Goal: Check status: Check status

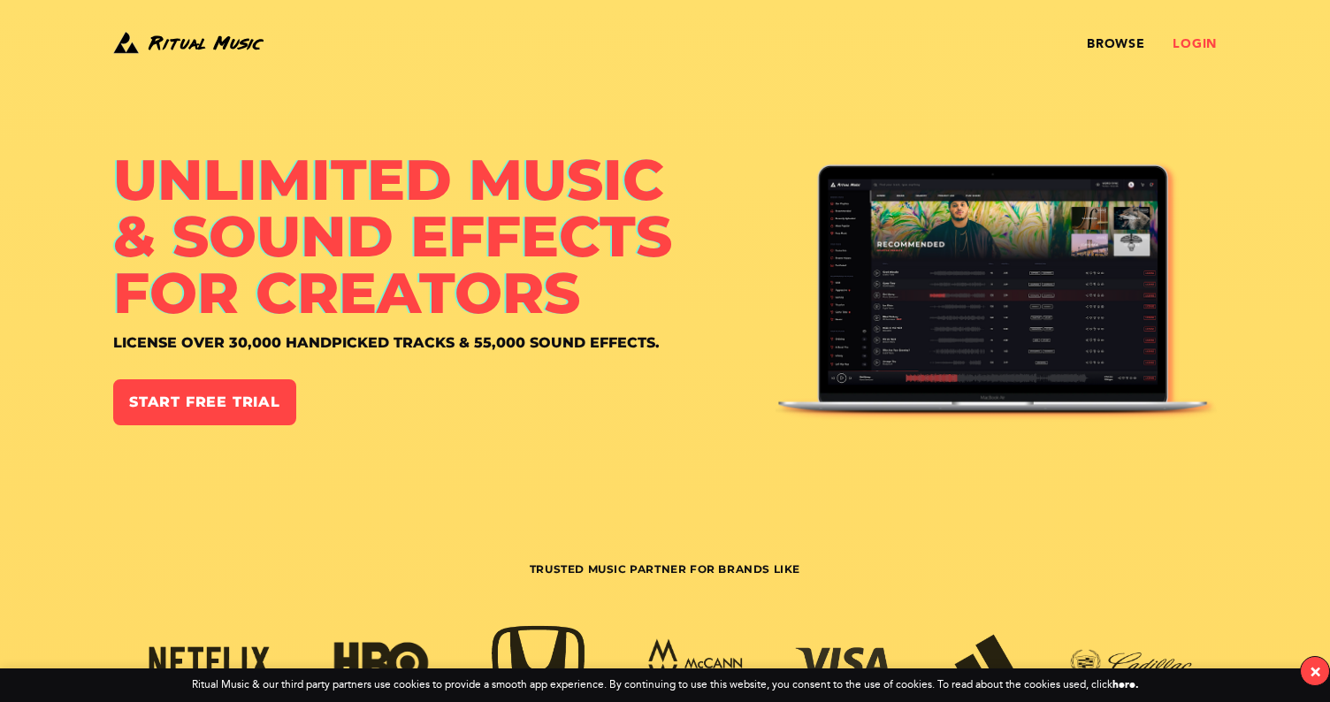
click at [1205, 42] on link "Login" at bounding box center [1194, 44] width 44 height 14
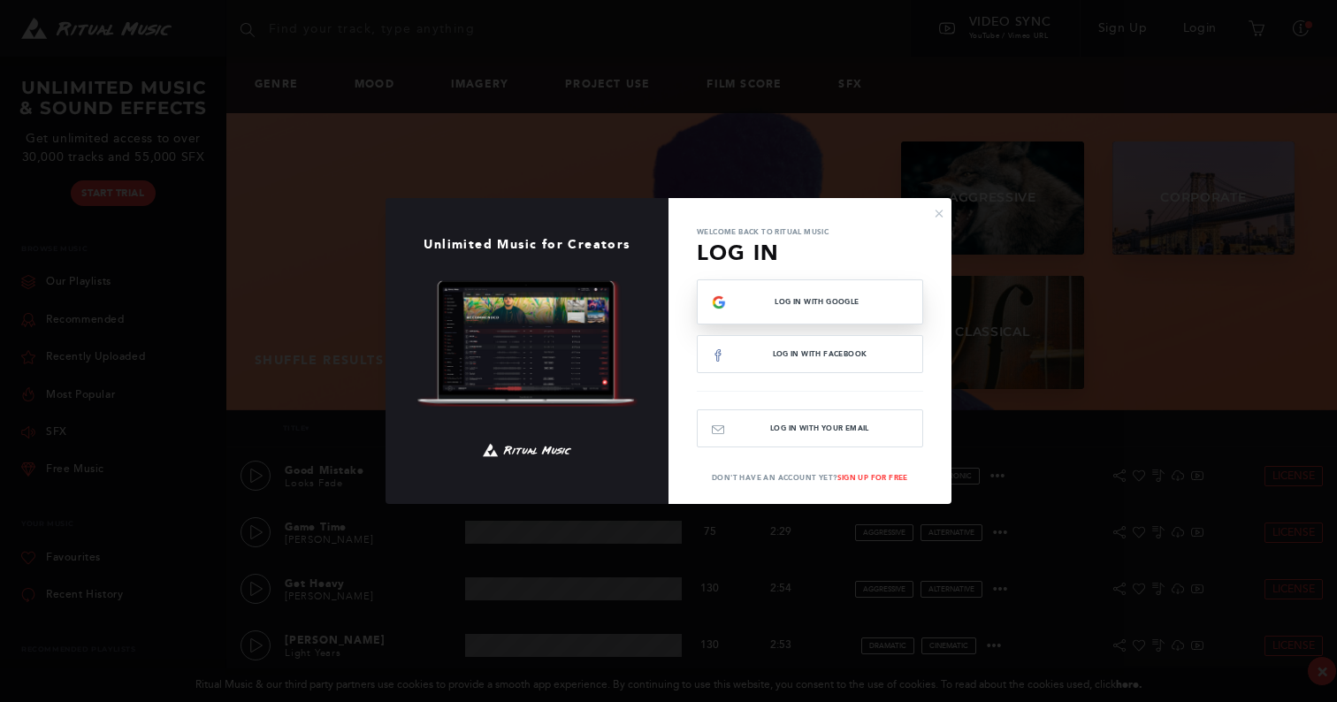
click at [798, 309] on button "Log In with Google" at bounding box center [810, 301] width 226 height 45
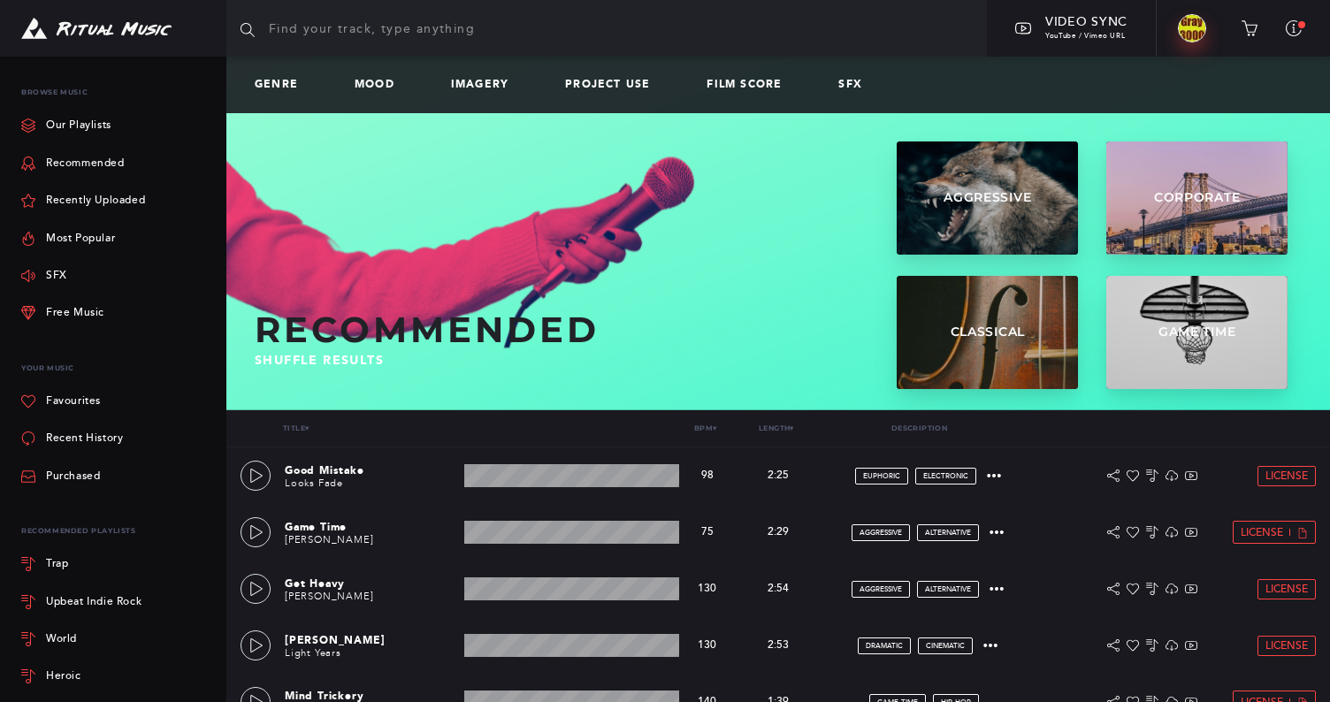
click at [1185, 26] on img at bounding box center [1192, 28] width 28 height 28
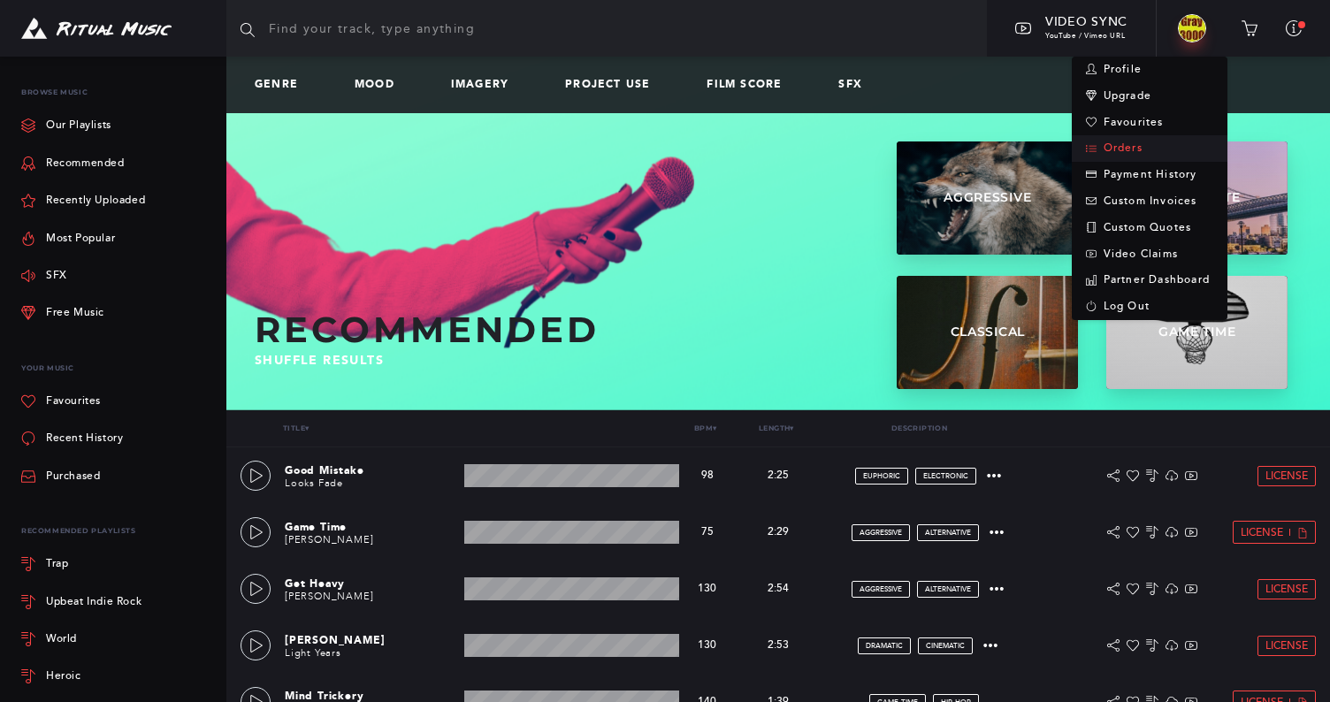
click at [1170, 139] on link "Orders" at bounding box center [1150, 148] width 156 height 27
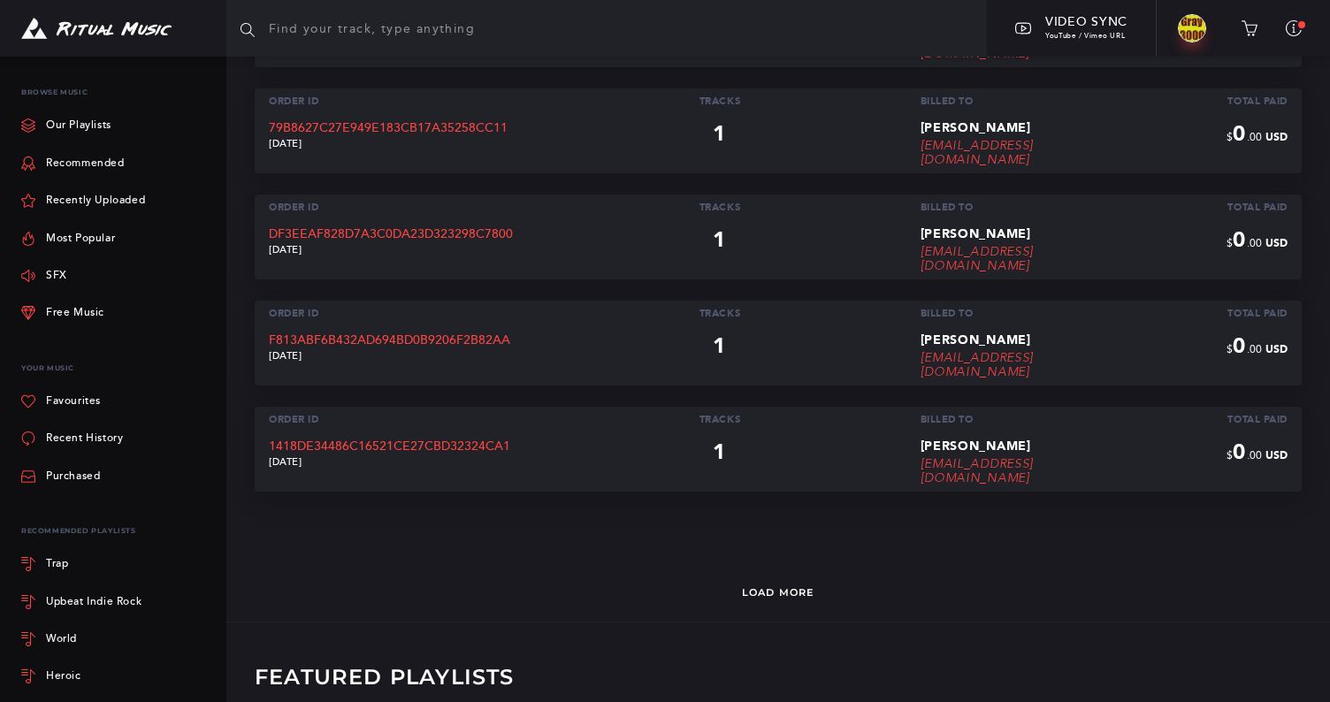
scroll to position [569, 0]
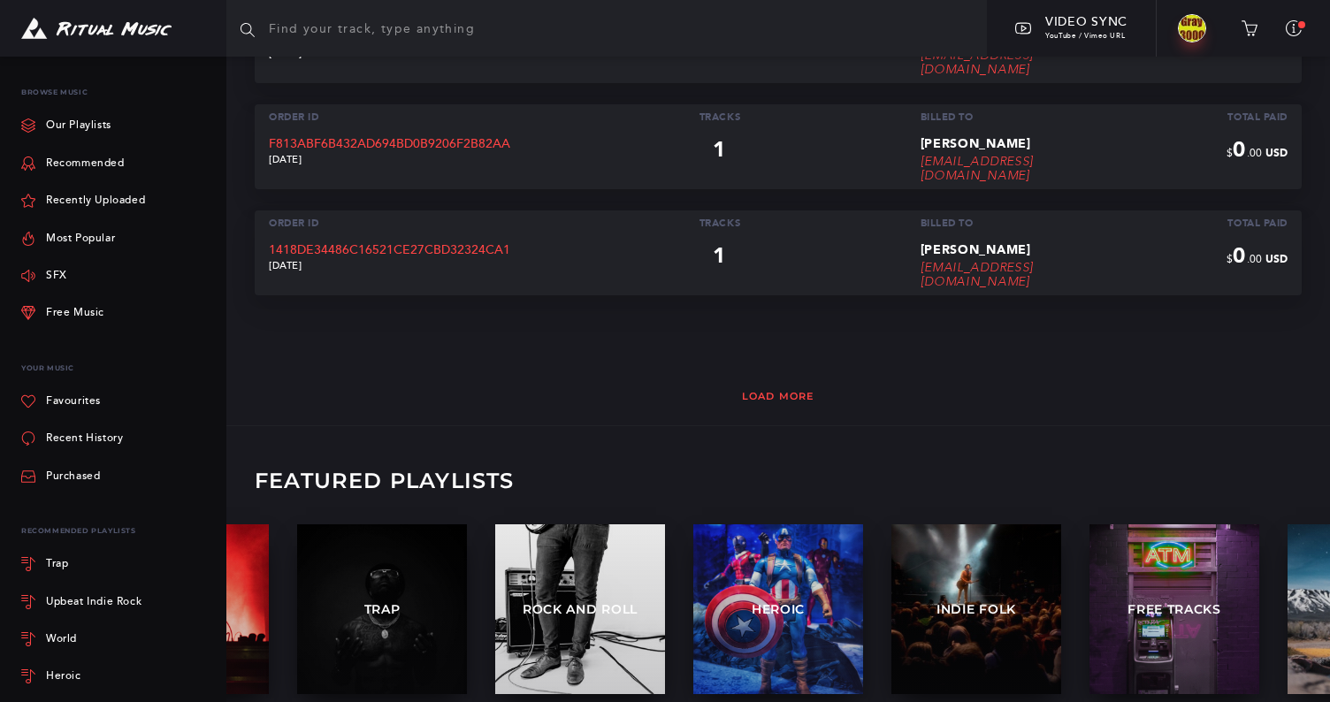
click at [783, 394] on link "Load More" at bounding box center [778, 396] width 73 height 12
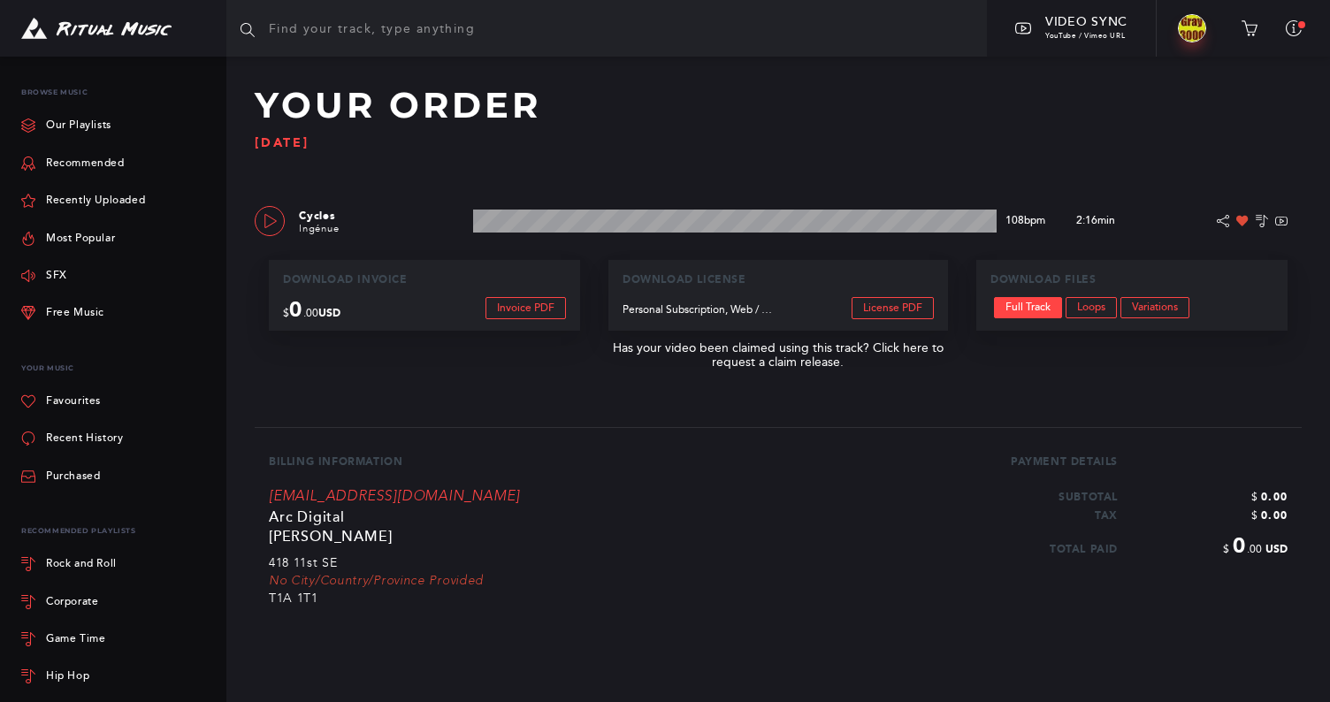
click at [278, 221] on link at bounding box center [270, 221] width 30 height 30
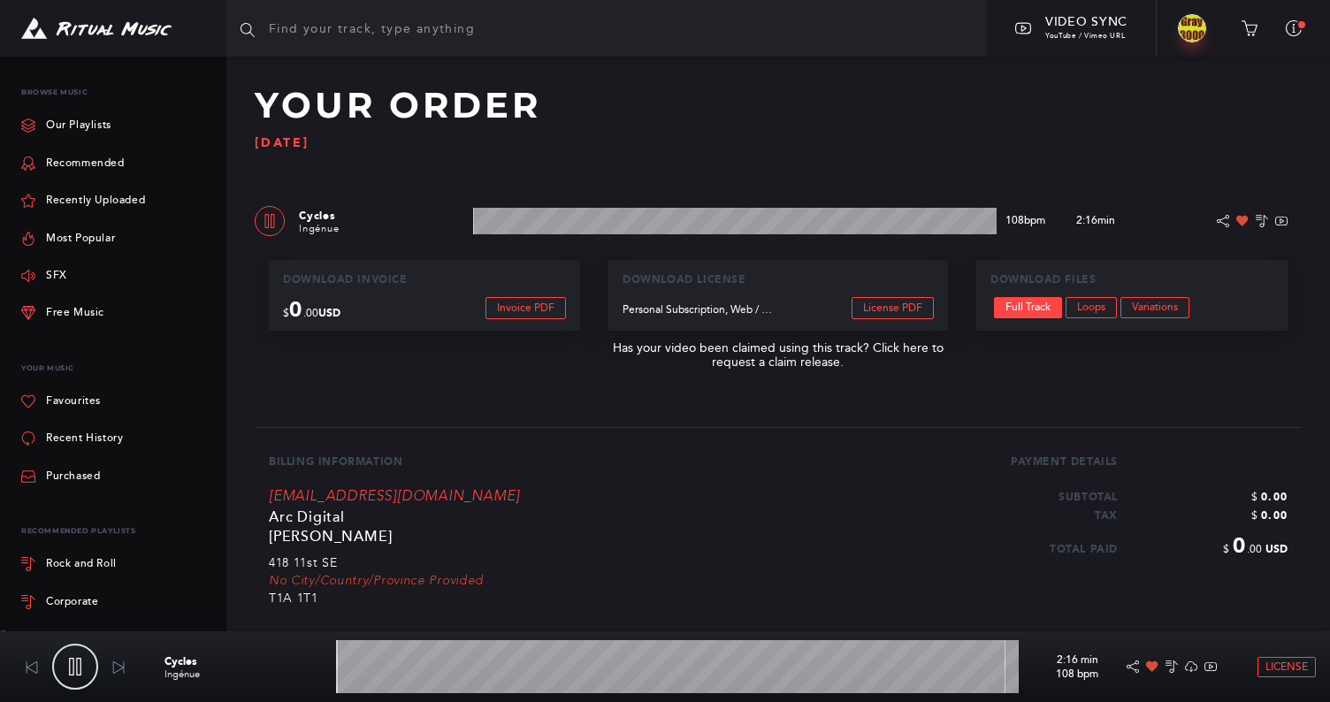
click at [622, 213] on wave at bounding box center [734, 221] width 523 height 27
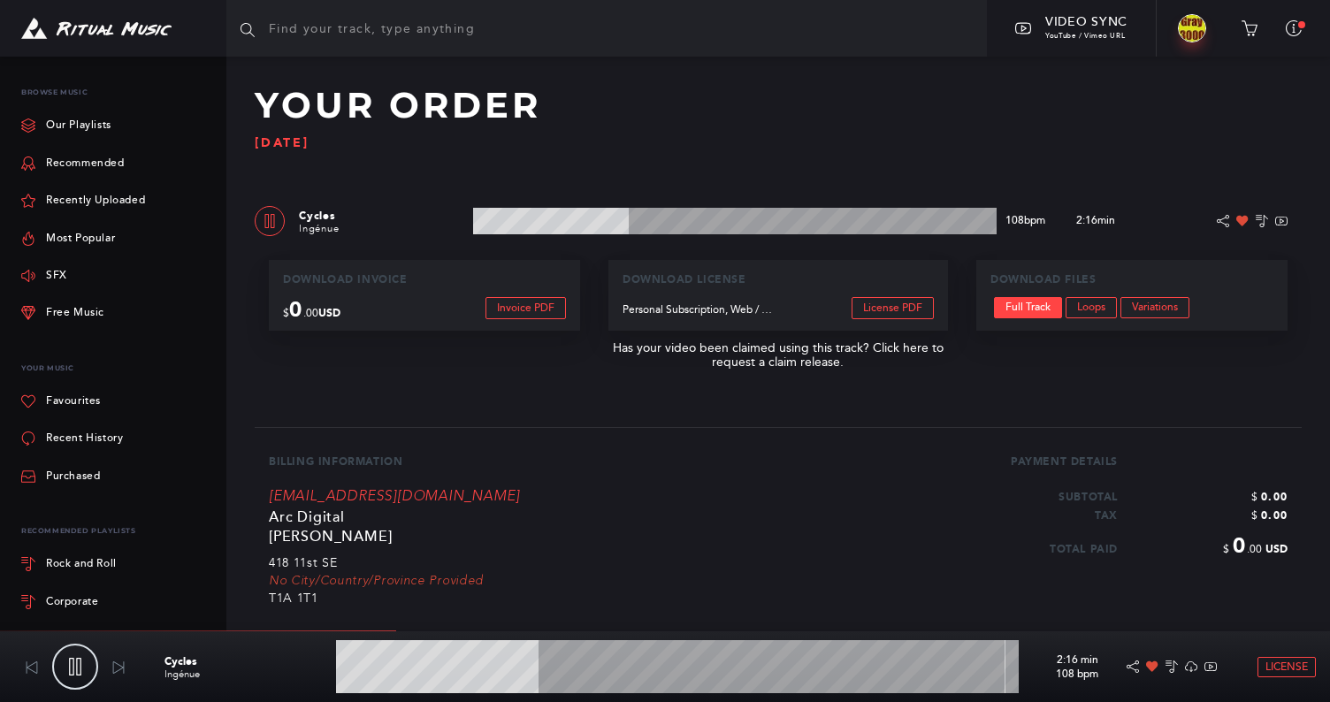
click at [800, 210] on wave at bounding box center [734, 221] width 523 height 27
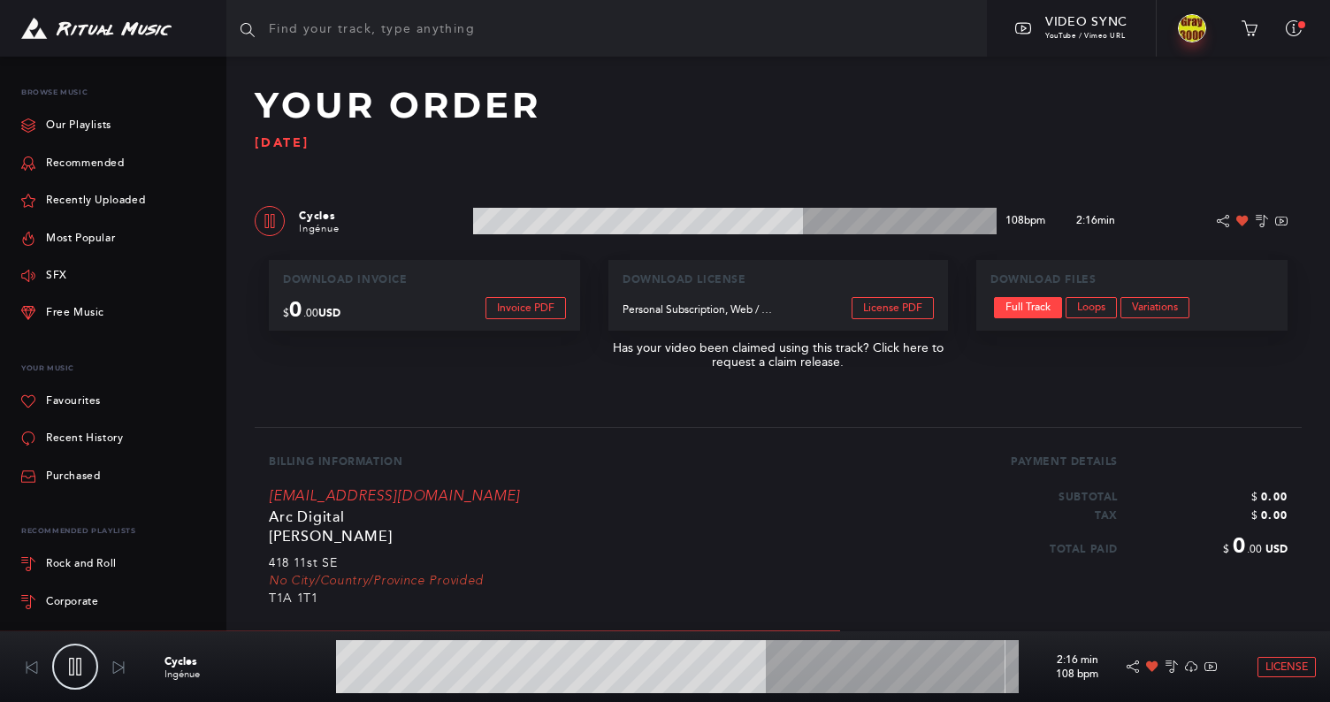
click at [266, 223] on icon at bounding box center [270, 221] width 14 height 14
type input "63.23"
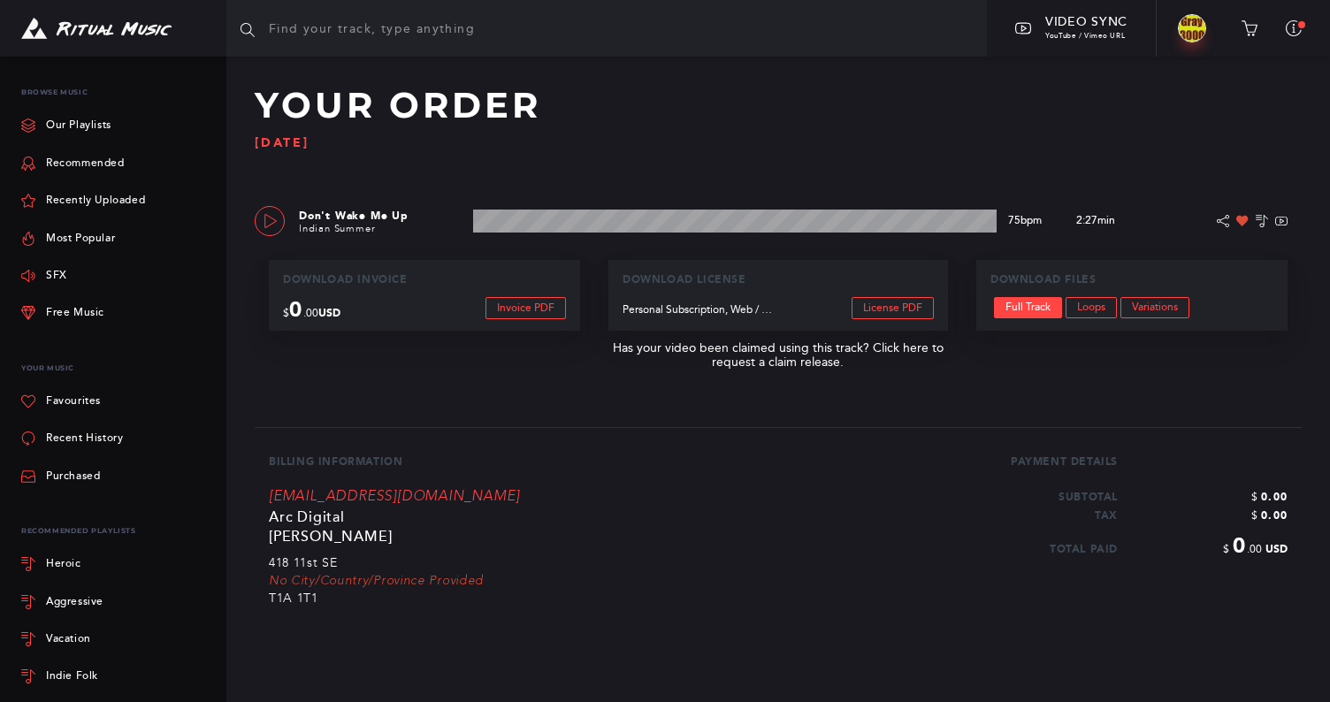
click at [271, 221] on icon at bounding box center [270, 221] width 14 height 14
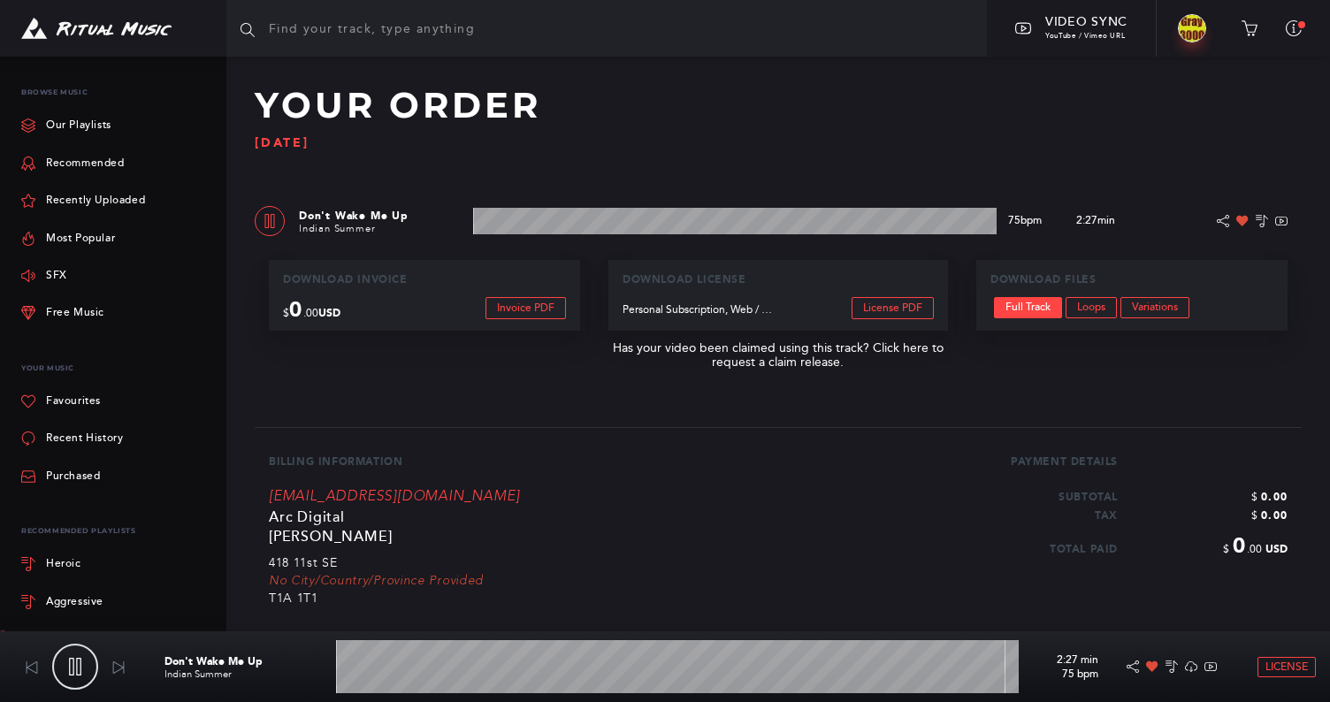
click at [669, 230] on wave at bounding box center [734, 221] width 523 height 27
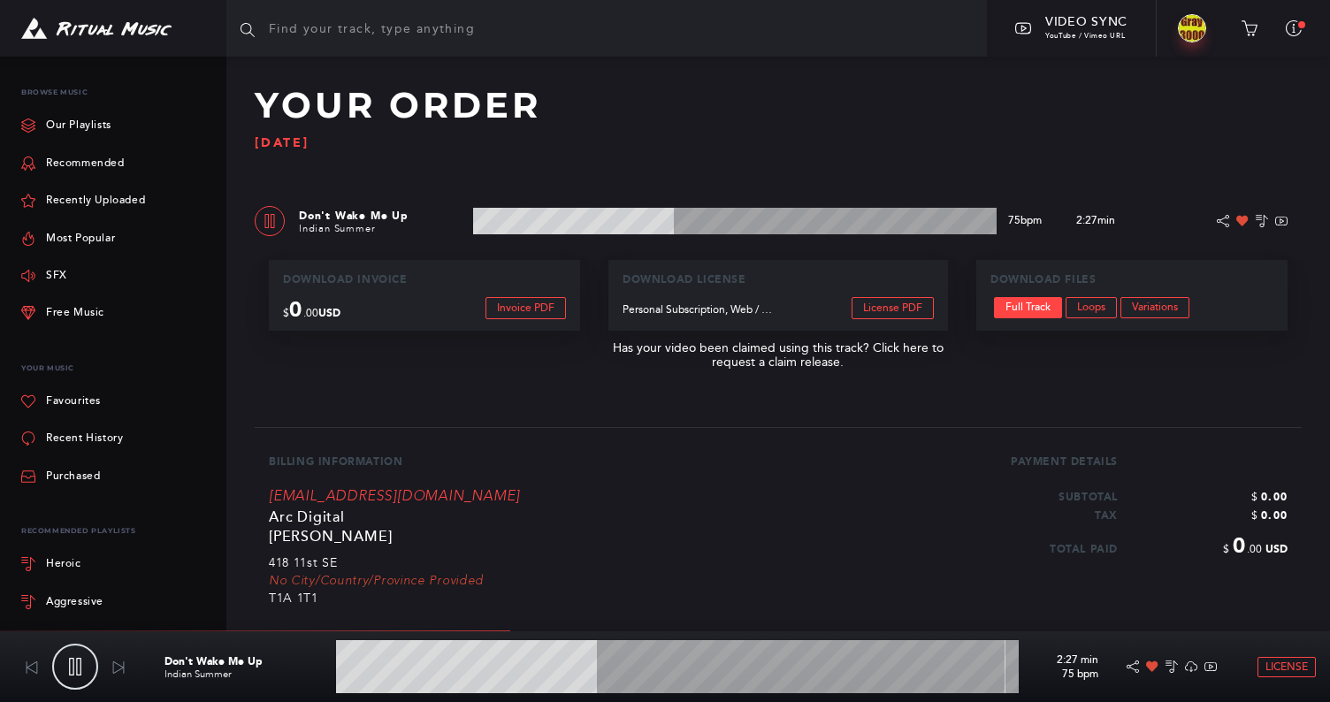
click at [713, 222] on wave at bounding box center [734, 221] width 523 height 27
drag, startPoint x: 268, startPoint y: 218, endPoint x: 311, endPoint y: 164, distance: 68.5
click at [268, 217] on icon at bounding box center [270, 221] width 10 height 14
type input "46.16"
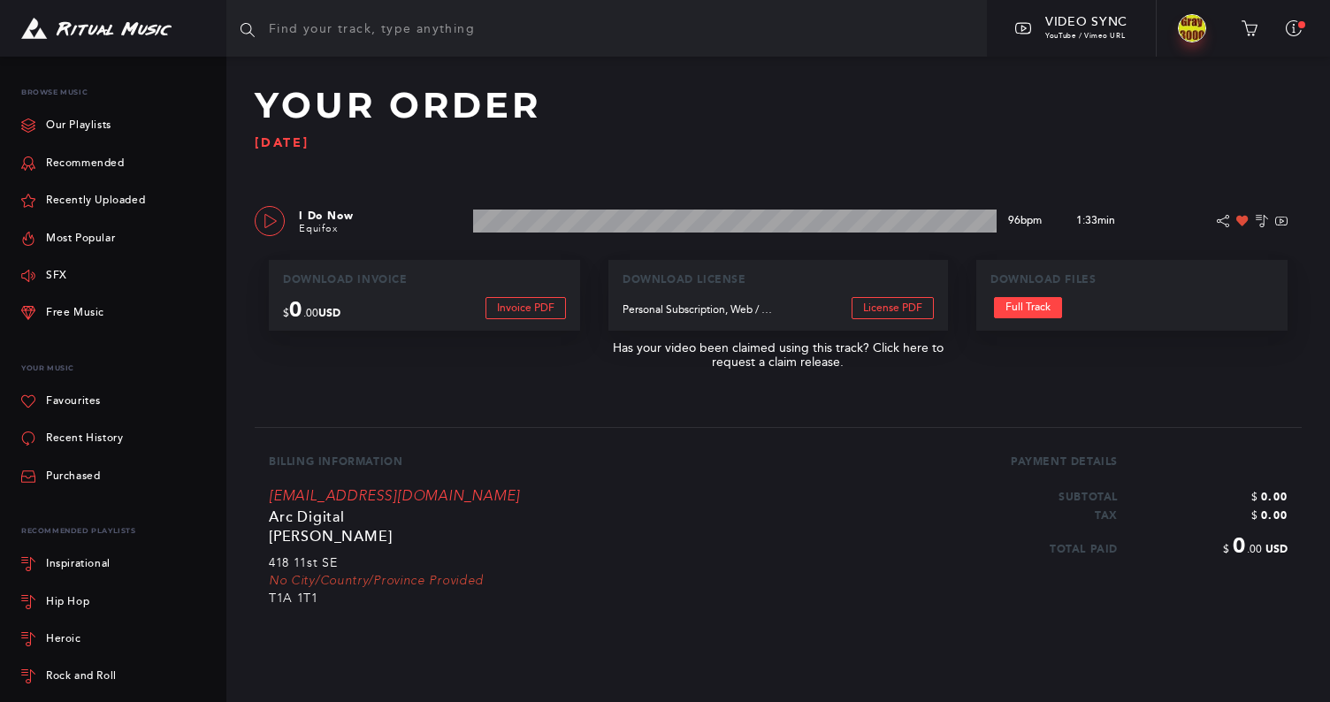
click at [273, 226] on link at bounding box center [270, 221] width 30 height 30
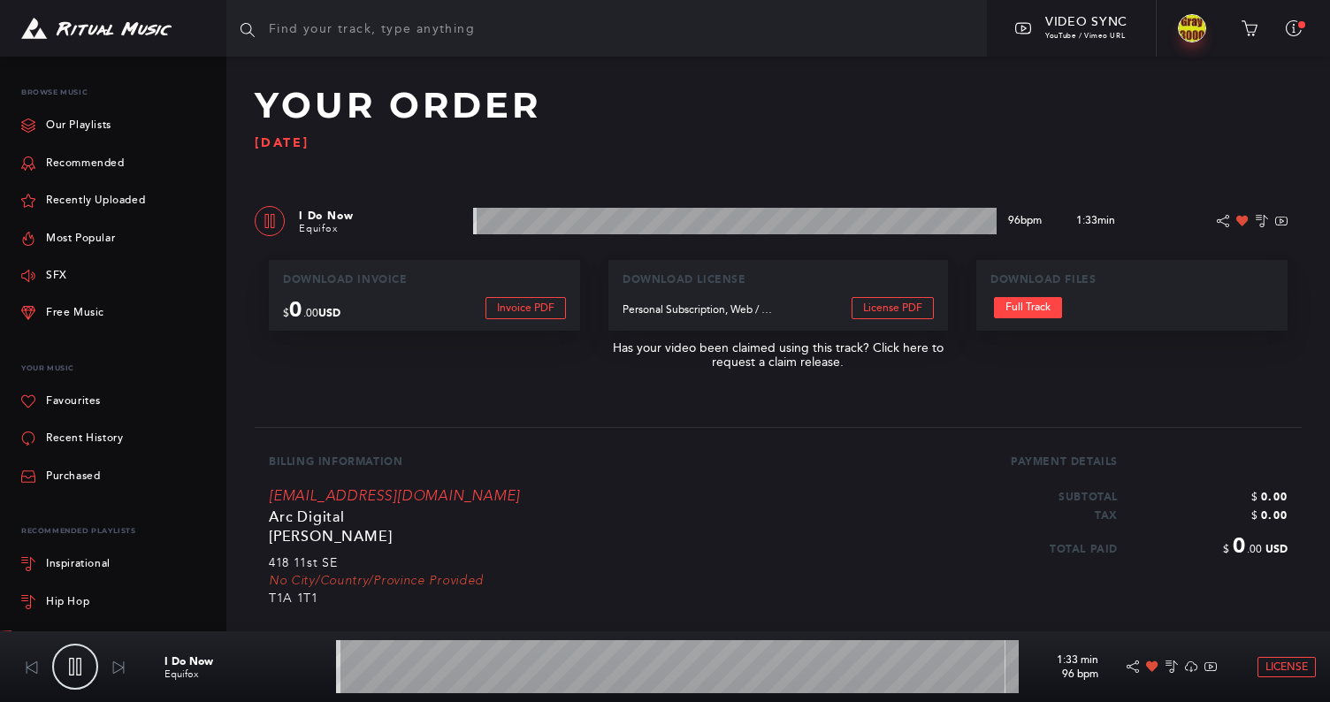
click at [644, 225] on wave at bounding box center [734, 221] width 523 height 27
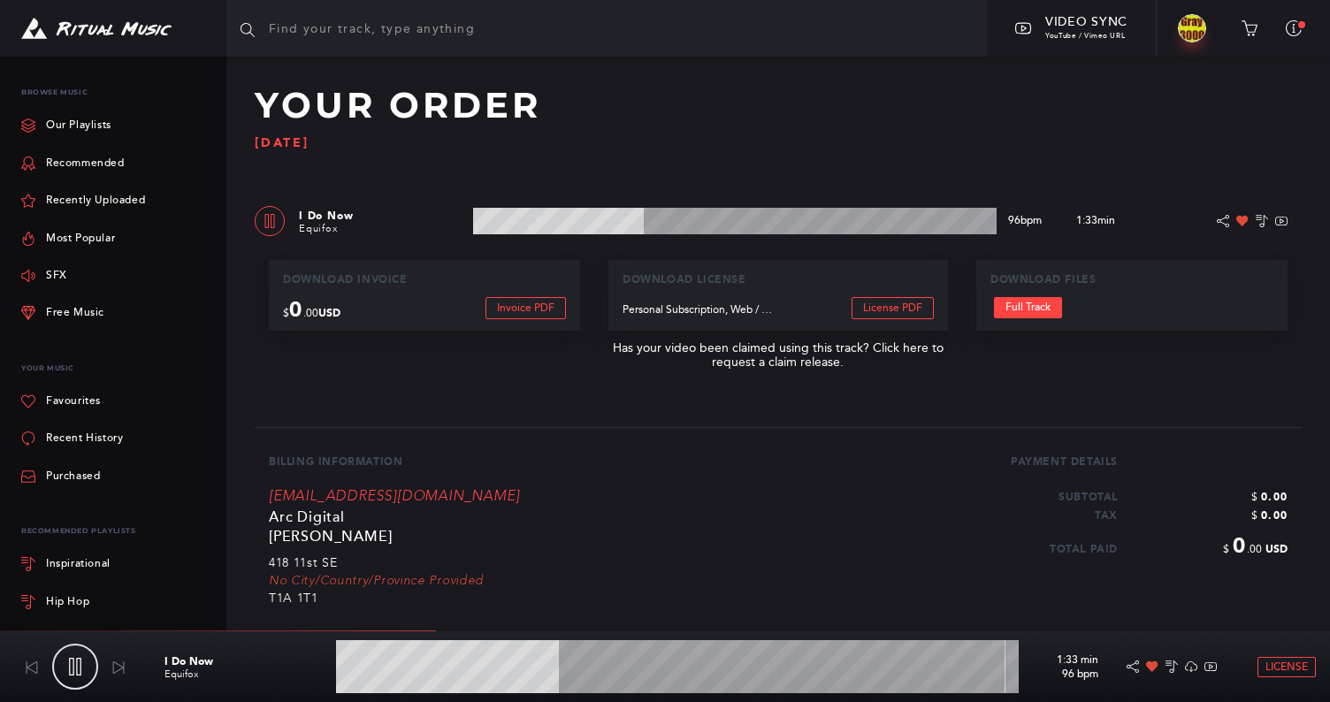
click at [698, 221] on wave at bounding box center [734, 221] width 523 height 27
click at [776, 226] on wave at bounding box center [734, 221] width 523 height 27
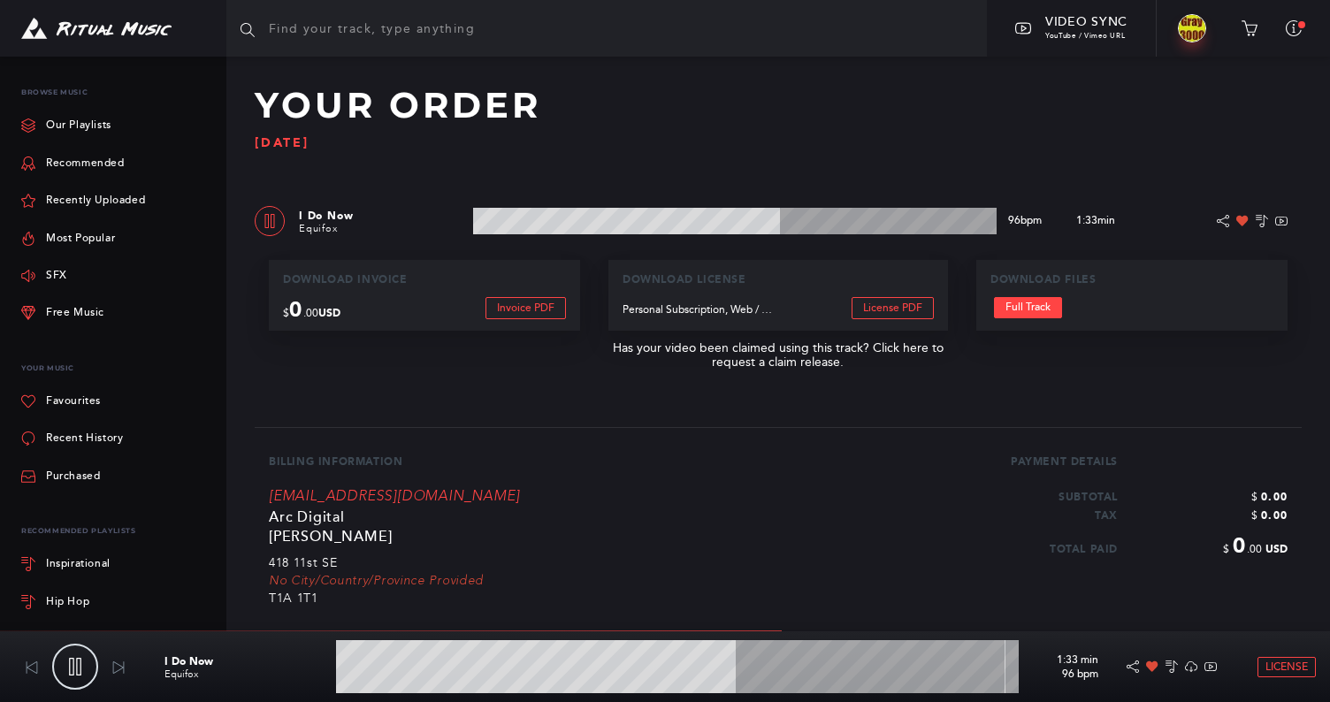
click at [859, 216] on wave at bounding box center [734, 221] width 523 height 27
click at [272, 222] on icon at bounding box center [270, 221] width 14 height 14
type input "77.61"
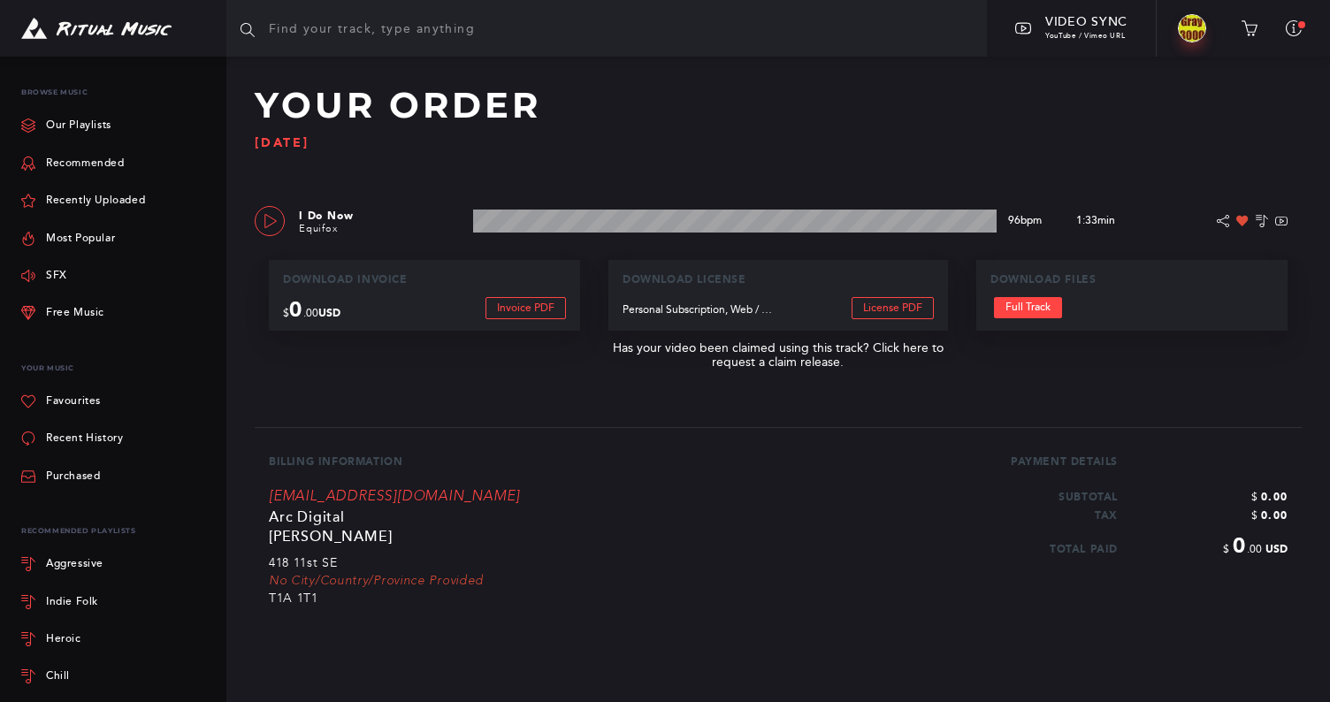
click at [271, 228] on link at bounding box center [270, 221] width 30 height 30
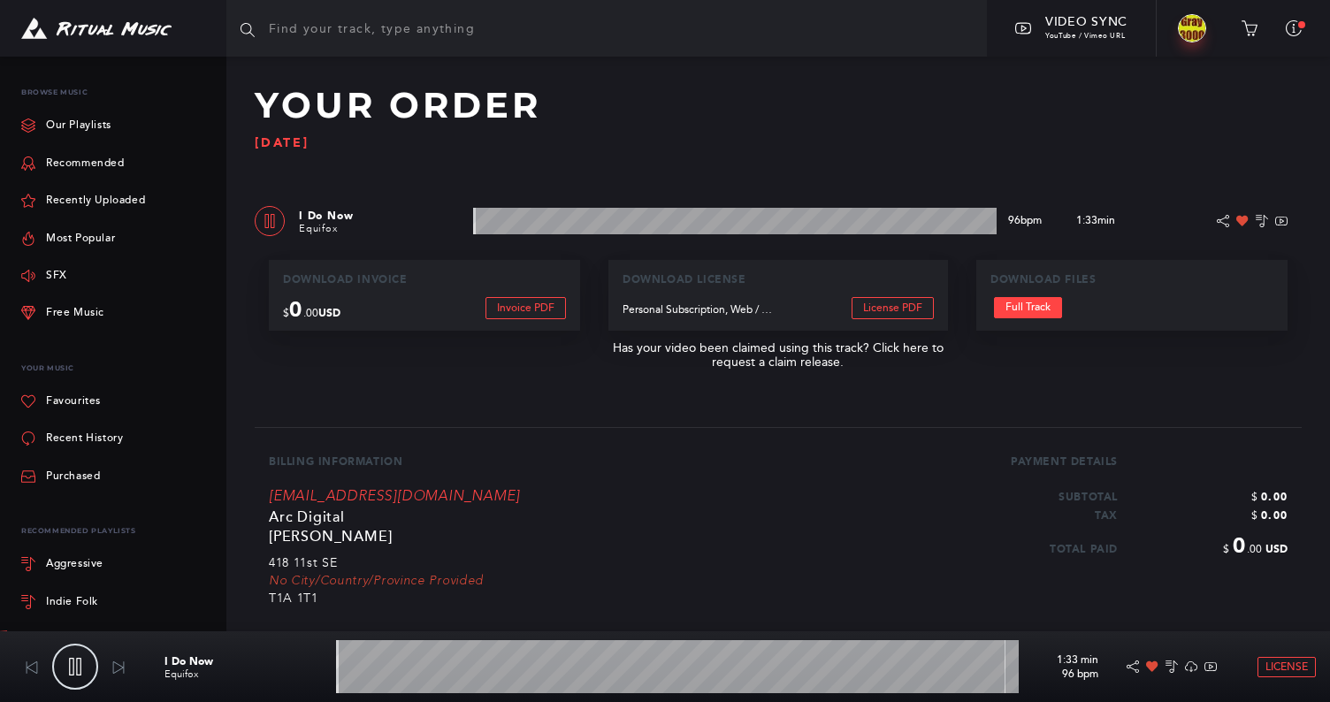
click at [271, 228] on link at bounding box center [270, 221] width 30 height 30
type input "0.63"
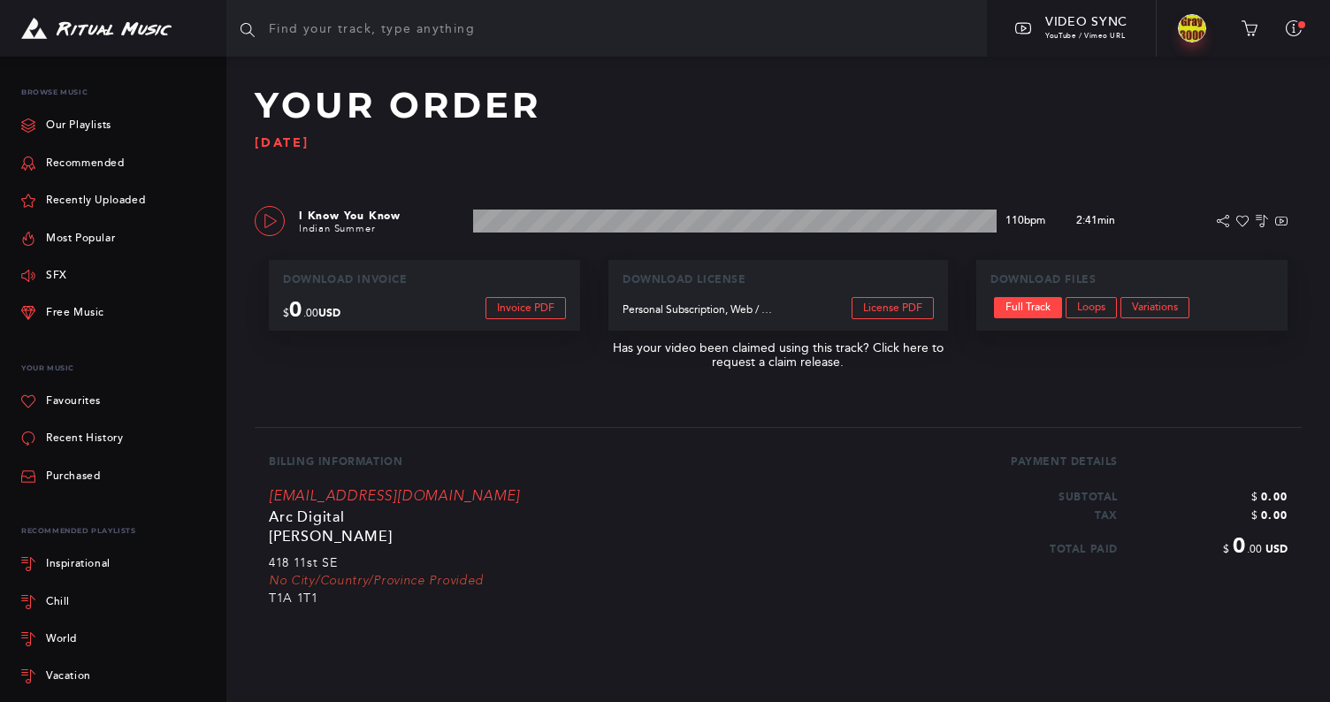
click at [265, 218] on icon at bounding box center [270, 221] width 14 height 14
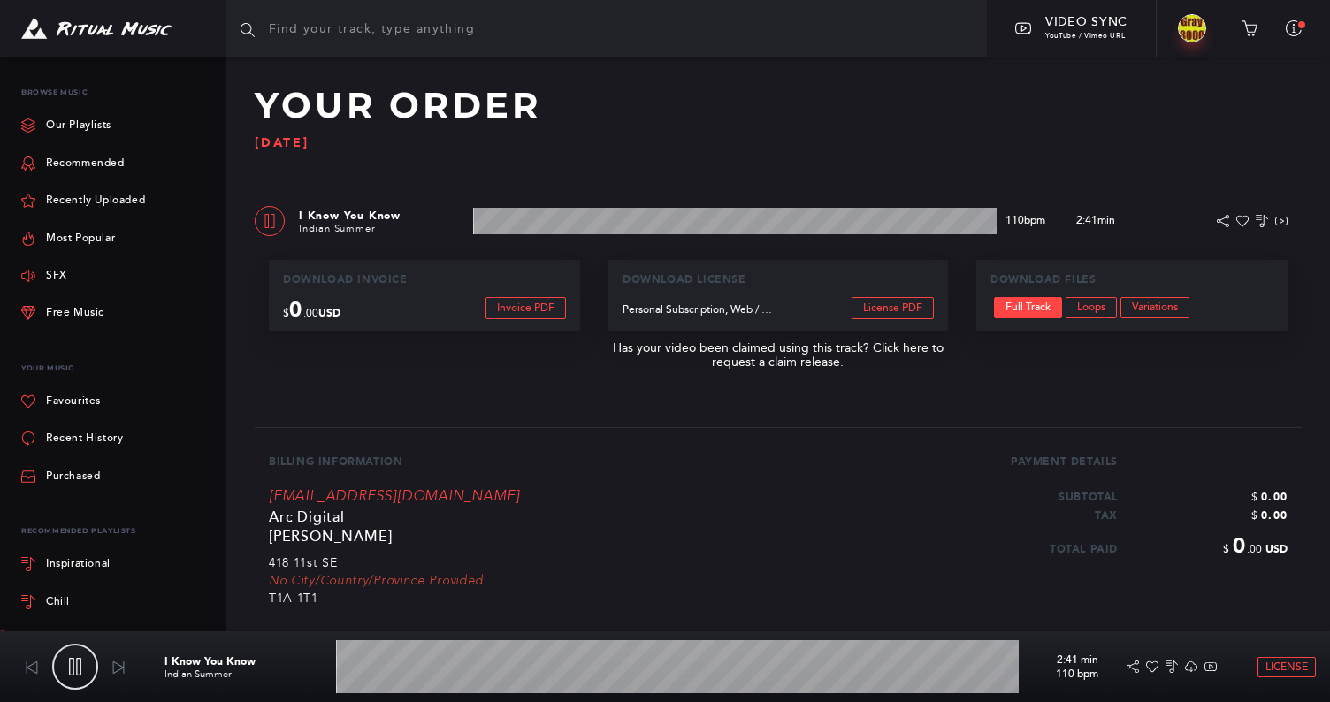
click at [691, 224] on wave at bounding box center [734, 221] width 523 height 27
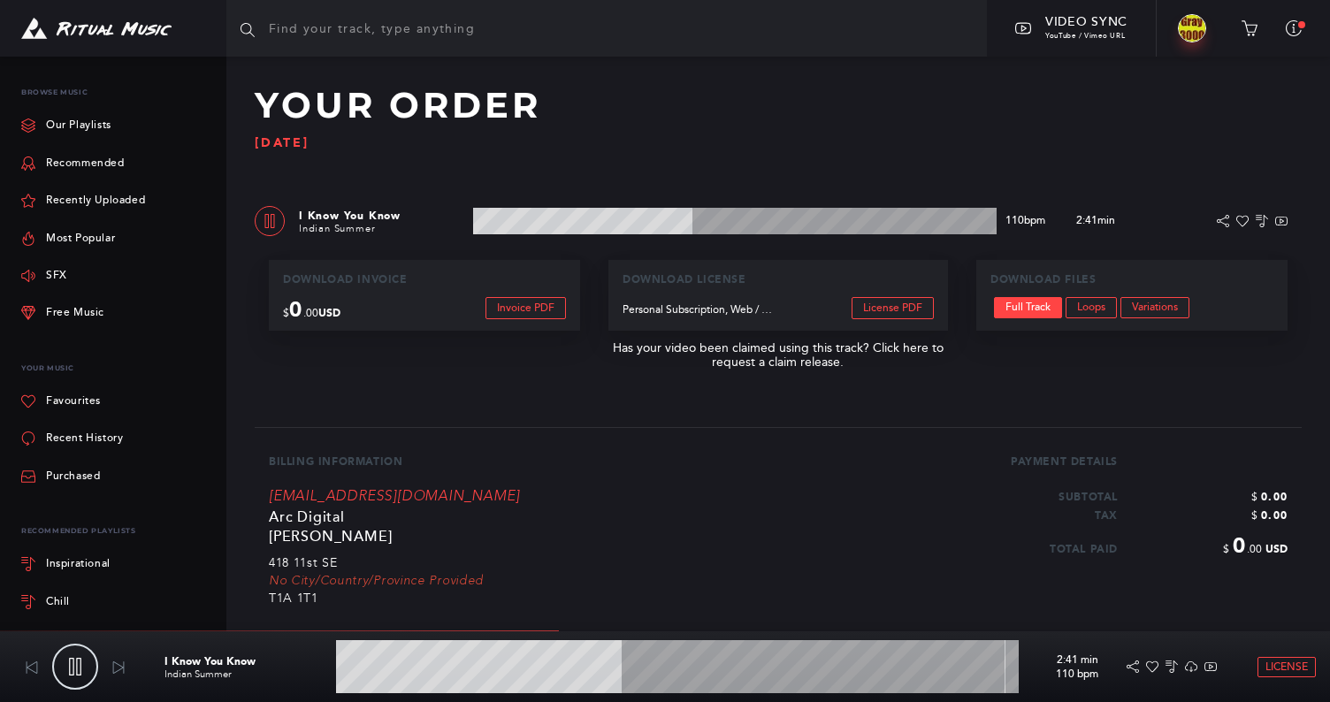
click at [766, 222] on wave at bounding box center [734, 221] width 523 height 27
type input "57.15"
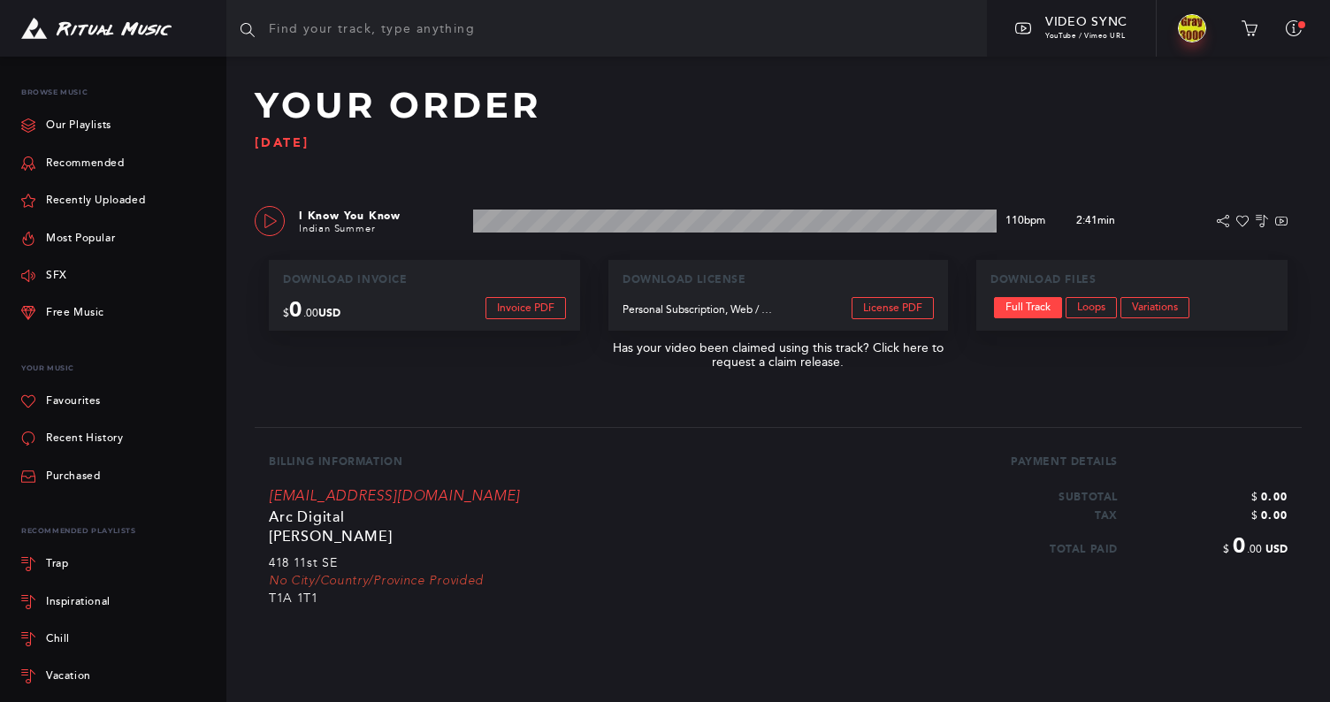
click at [269, 222] on icon at bounding box center [270, 221] width 14 height 14
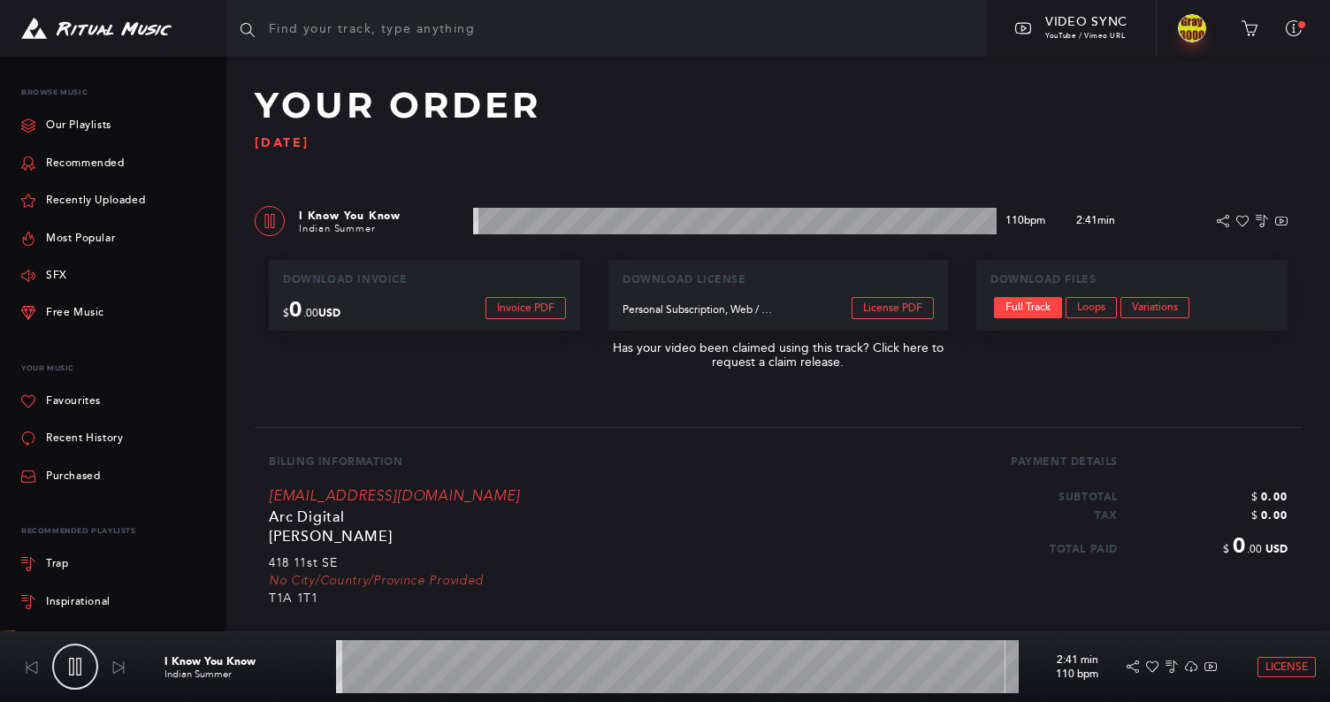
click at [687, 218] on wave at bounding box center [734, 221] width 523 height 27
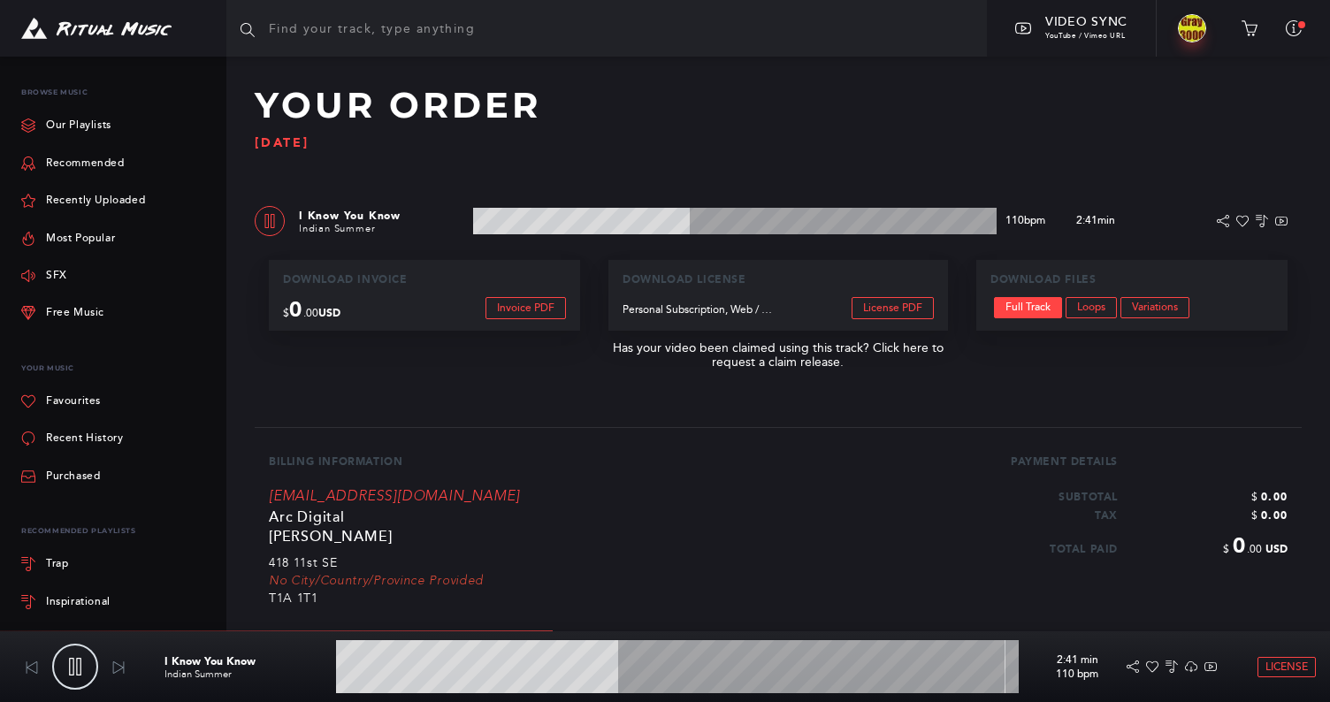
type input "41.69"
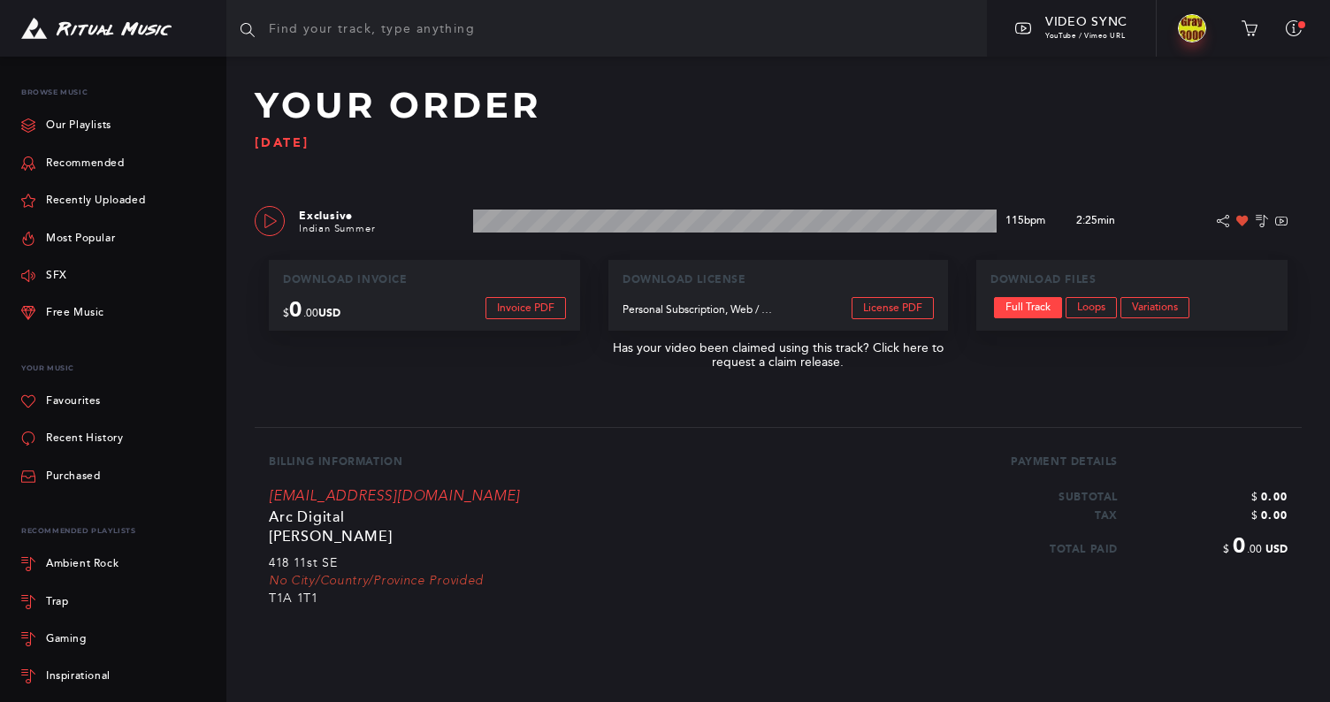
click at [263, 222] on icon at bounding box center [270, 221] width 14 height 14
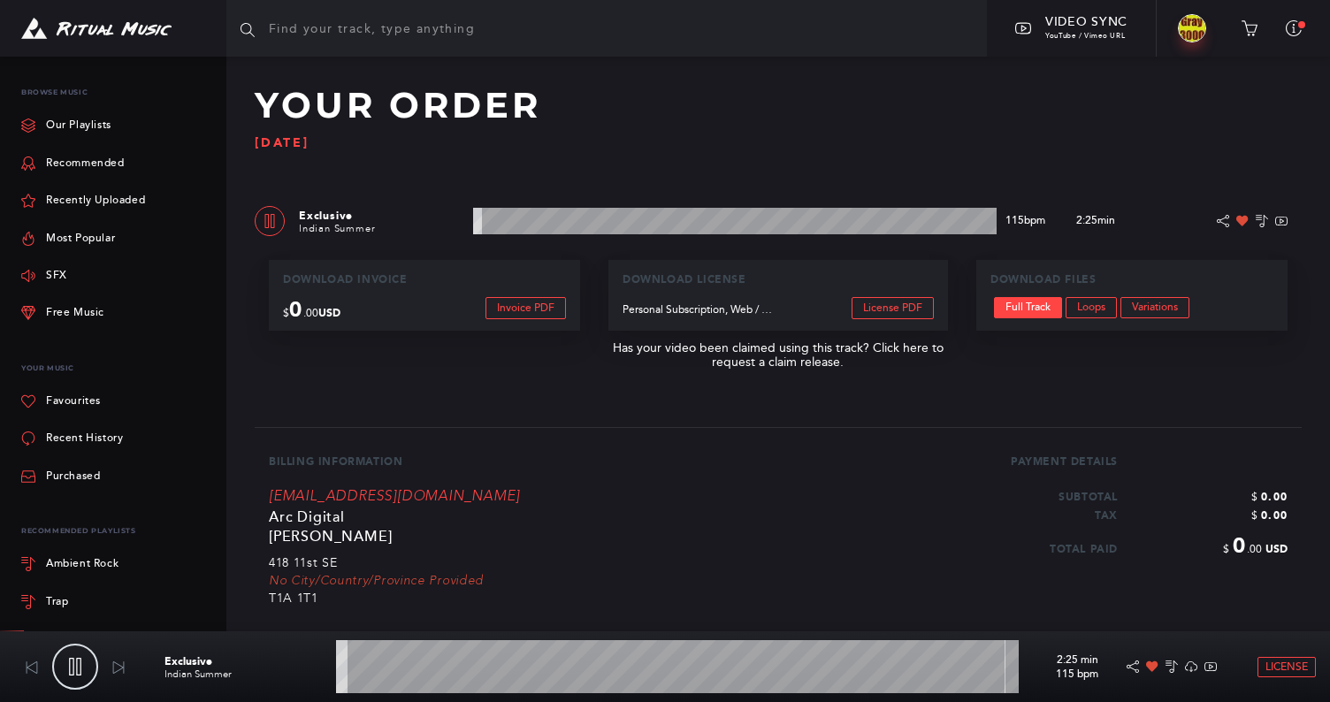
click at [701, 217] on wave at bounding box center [734, 221] width 523 height 27
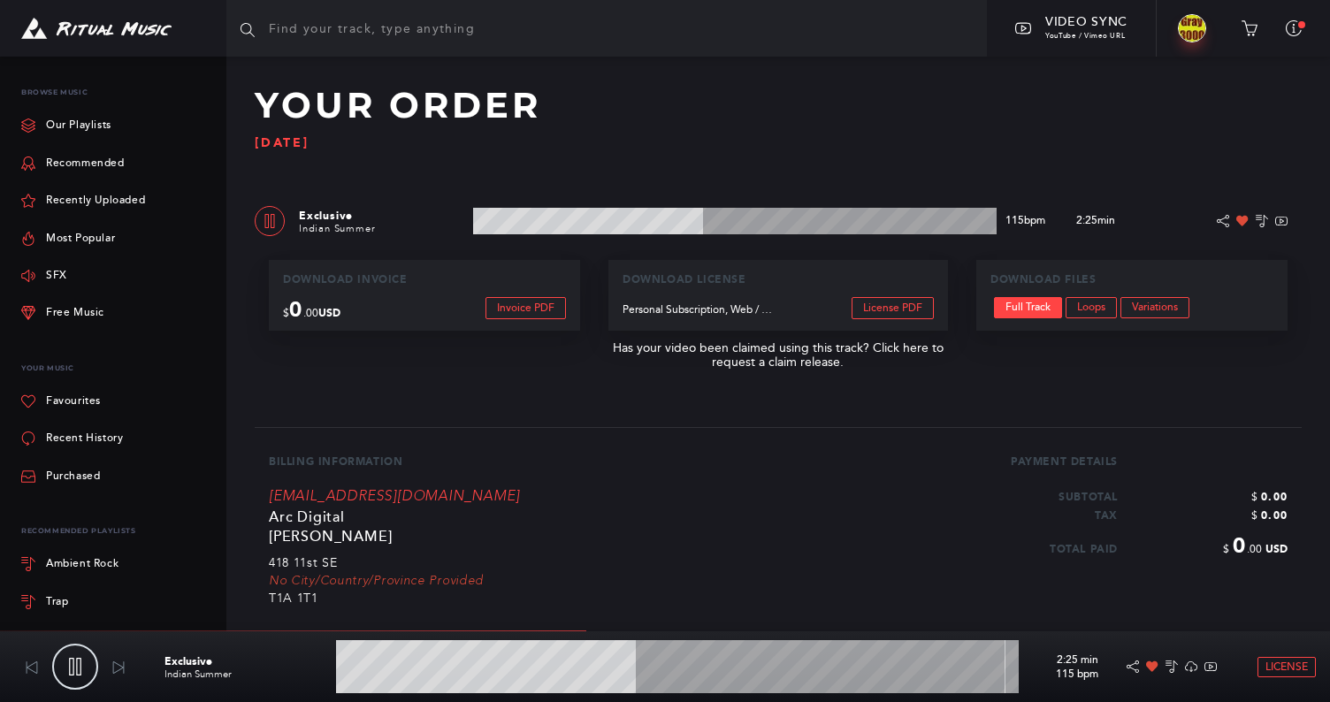
click at [760, 221] on wave at bounding box center [734, 221] width 523 height 27
click at [820, 220] on wave at bounding box center [734, 221] width 523 height 27
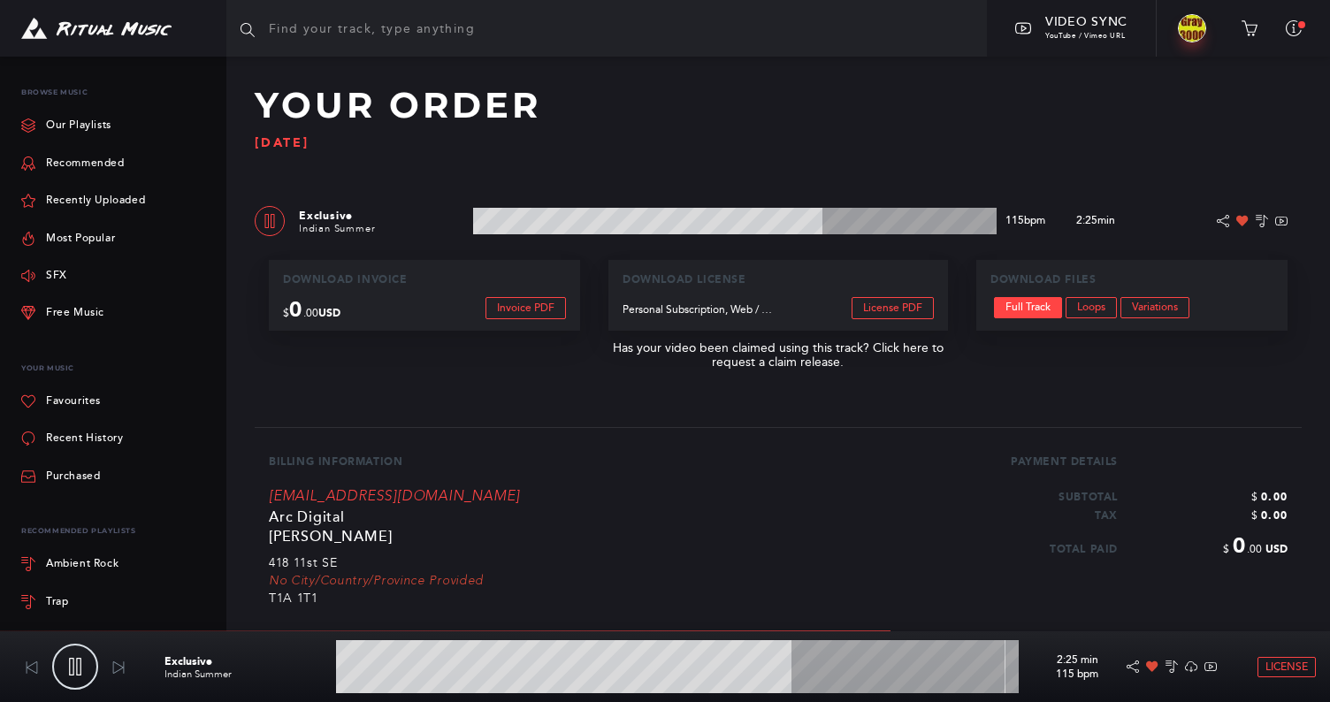
type input "66.99"
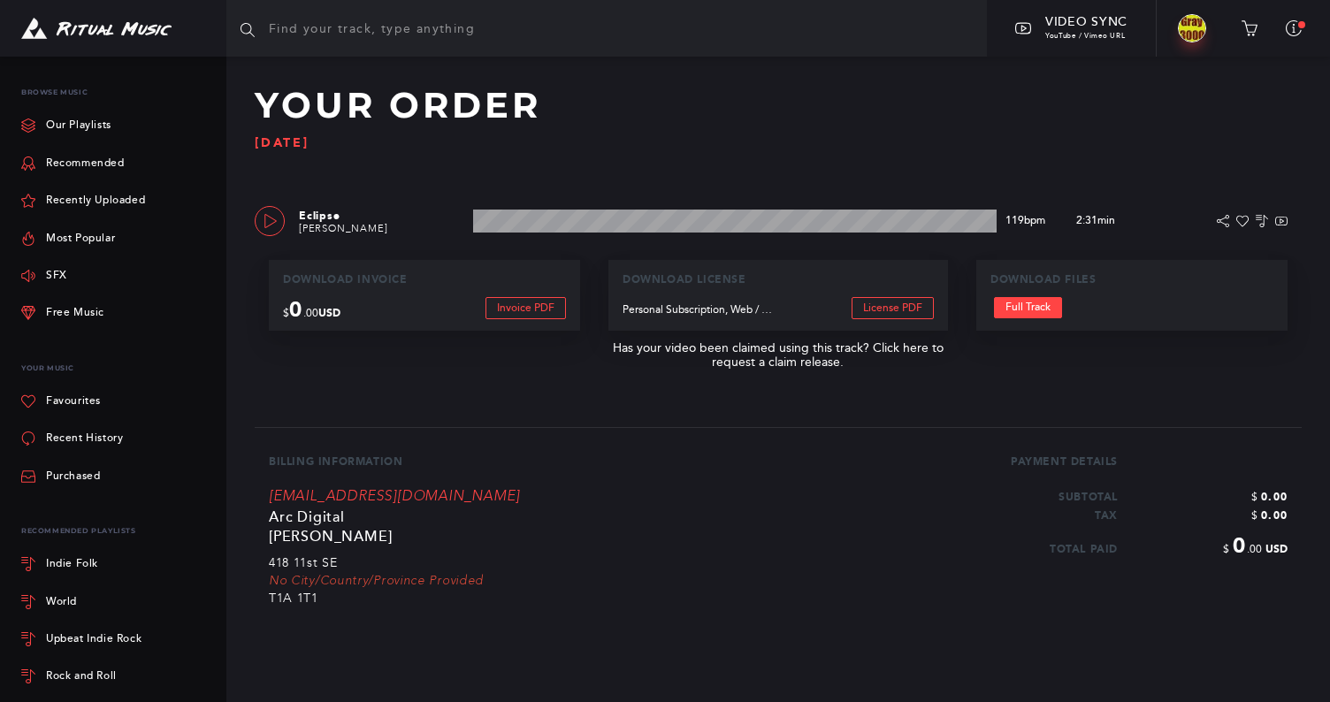
click at [259, 224] on link at bounding box center [270, 221] width 30 height 30
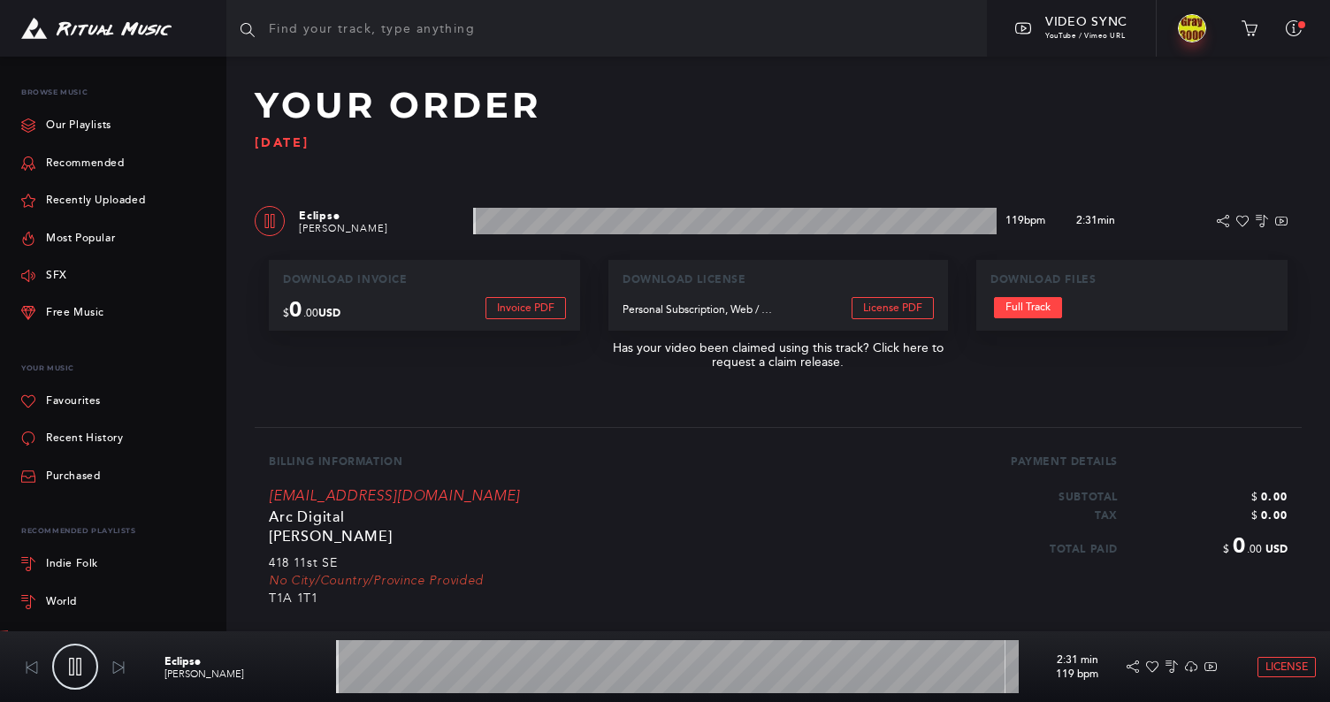
click at [713, 218] on wave at bounding box center [734, 221] width 523 height 27
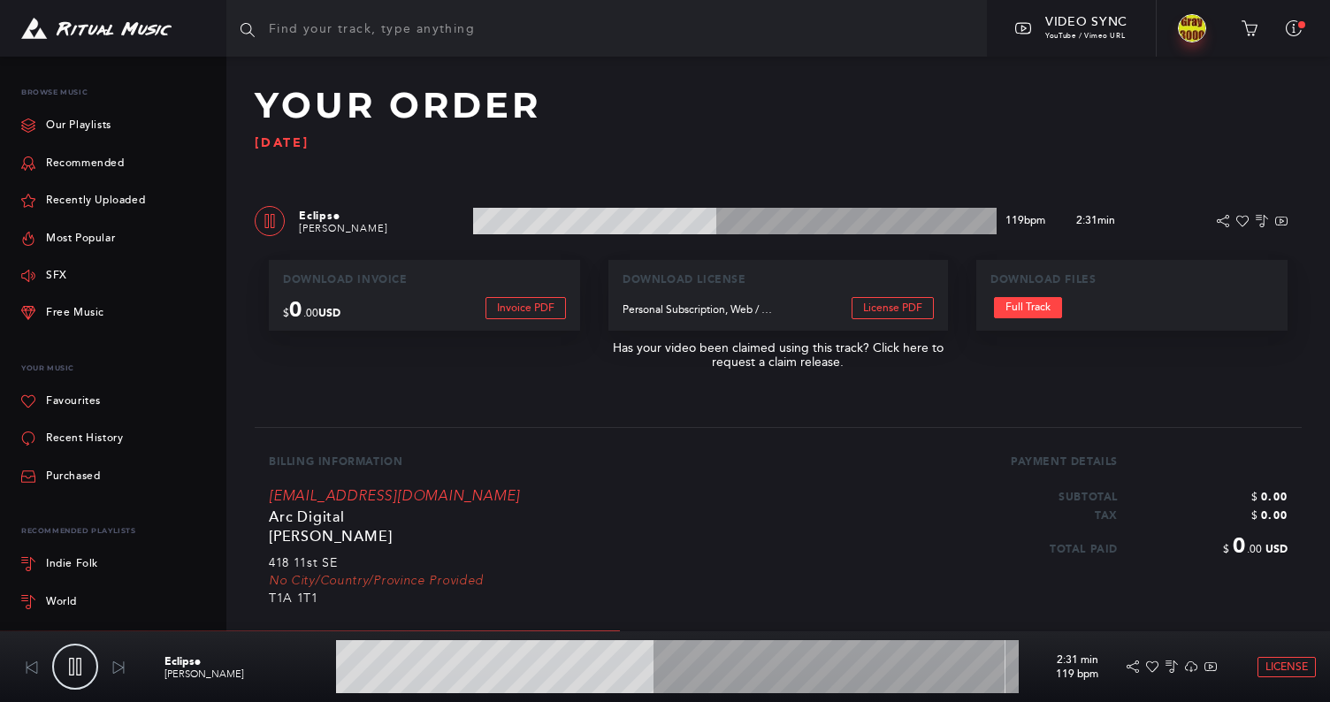
click at [263, 233] on link at bounding box center [270, 221] width 30 height 30
type input "46.75"
